Goal: Task Accomplishment & Management: Manage account settings

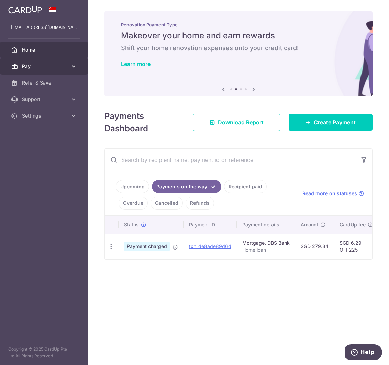
scroll to position [0, 182]
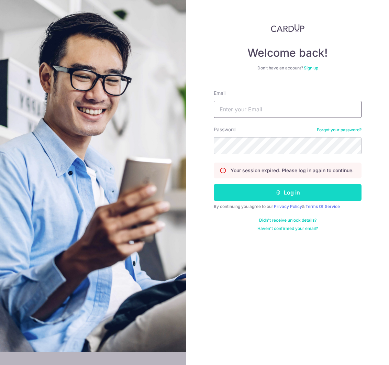
type input "[EMAIL_ADDRESS][DOMAIN_NAME]"
drag, startPoint x: 265, startPoint y: 192, endPoint x: 275, endPoint y: 189, distance: 10.3
click at [266, 192] on button "Log in" at bounding box center [288, 192] width 148 height 17
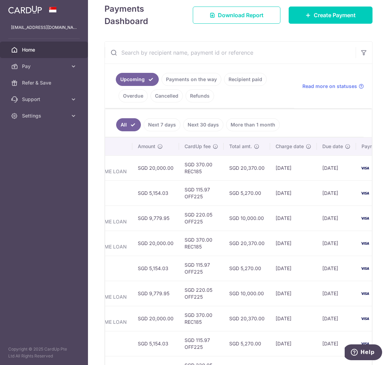
scroll to position [0, 196]
drag, startPoint x: 56, startPoint y: 119, endPoint x: 50, endPoint y: 128, distance: 10.3
click at [56, 119] on link "Settings" at bounding box center [44, 115] width 88 height 16
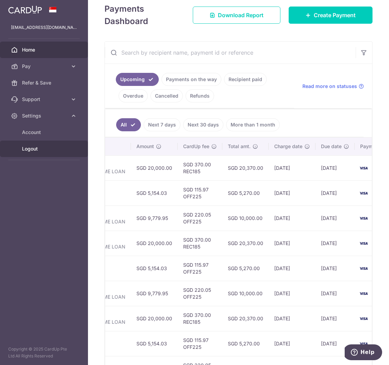
click at [43, 147] on span "Logout" at bounding box center [44, 148] width 45 height 7
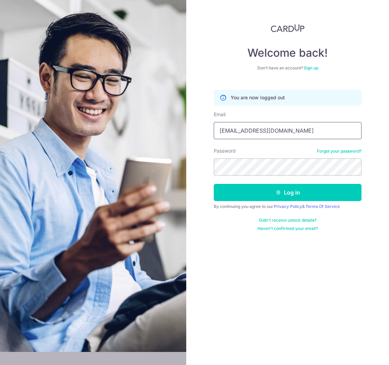
click at [245, 136] on input "[EMAIL_ADDRESS][DOMAIN_NAME]" at bounding box center [288, 130] width 148 height 17
type input "ivykhoo@gmail.com"
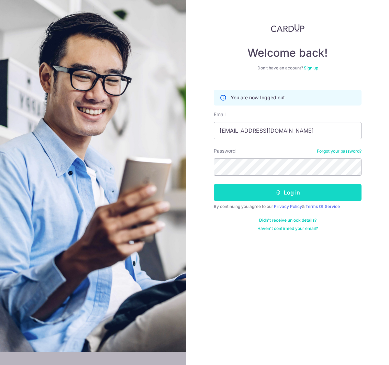
click at [267, 197] on button "Log in" at bounding box center [288, 192] width 148 height 17
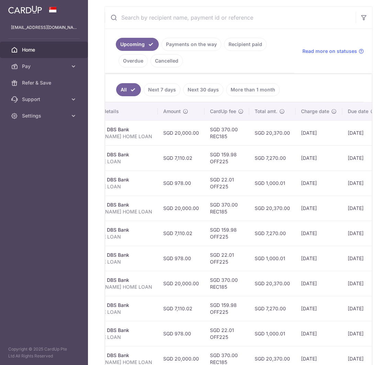
scroll to position [0, 204]
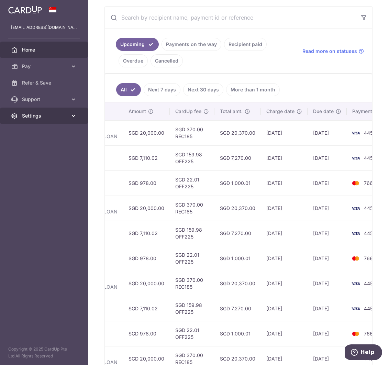
click at [34, 118] on span "Settings" at bounding box center [44, 115] width 45 height 7
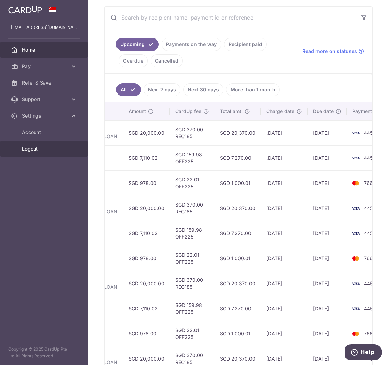
click at [32, 150] on span "Logout" at bounding box center [44, 148] width 45 height 7
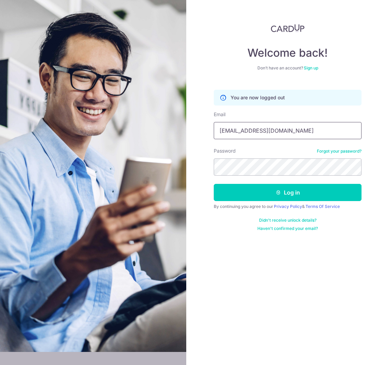
click at [253, 130] on input "[EMAIL_ADDRESS][DOMAIN_NAME]" at bounding box center [288, 130] width 148 height 17
type input "[EMAIL_ADDRESS][DOMAIN_NAME]"
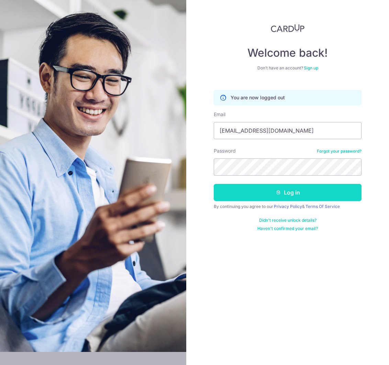
click at [267, 195] on button "Log in" at bounding box center [288, 192] width 148 height 17
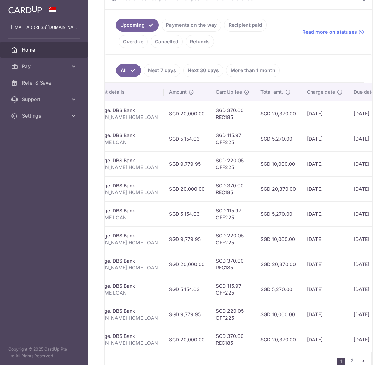
scroll to position [0, 163]
